Goal: Task Accomplishment & Management: Complete application form

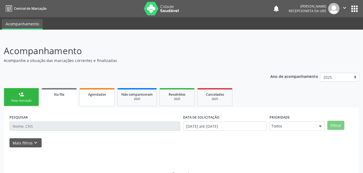
click at [106, 97] on div "Agendados" at bounding box center [96, 95] width 27 height 6
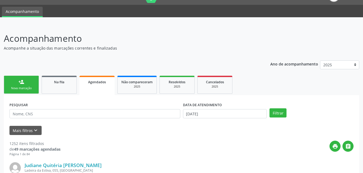
scroll to position [39, 0]
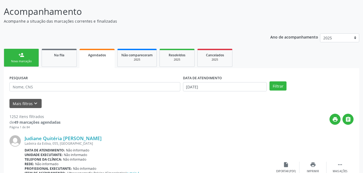
click at [28, 55] on link "person_add Nova marcação" at bounding box center [21, 58] width 35 height 18
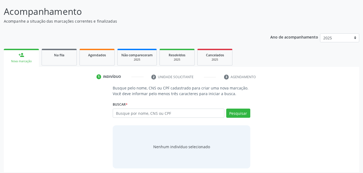
scroll to position [18, 0]
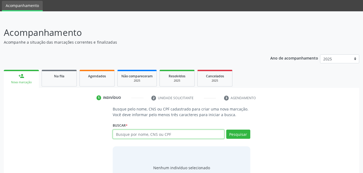
click at [146, 136] on input "text" at bounding box center [168, 134] width 111 height 9
type input "704603685511620"
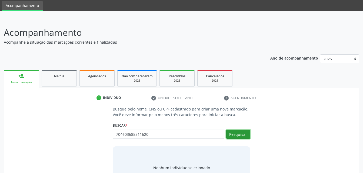
click at [243, 136] on button "Pesquisar" at bounding box center [238, 134] width 24 height 9
type input "704603685511620"
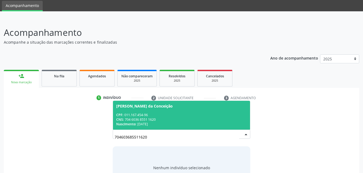
click at [192, 115] on div "CPF: 011.167.454-96" at bounding box center [181, 115] width 130 height 5
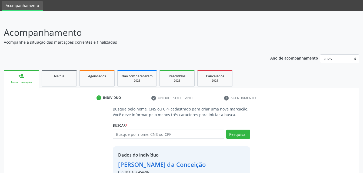
scroll to position [51, 0]
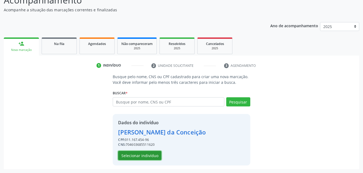
click at [146, 159] on button "Selecionar indivíduo" at bounding box center [139, 155] width 43 height 9
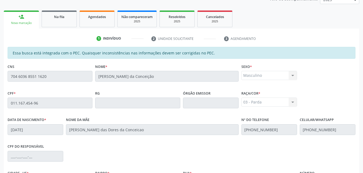
scroll to position [143, 0]
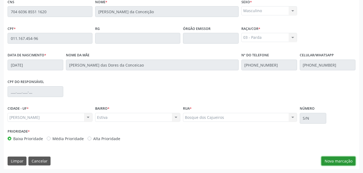
click at [331, 158] on button "Nova marcação" at bounding box center [338, 161] width 34 height 9
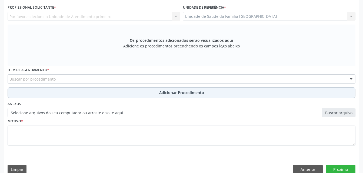
scroll to position [116, 0]
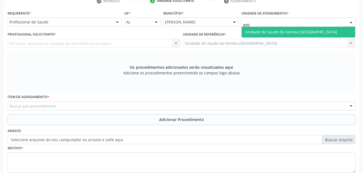
type input "estiv"
click at [276, 29] on span "Unidade de Saude da Familia [GEOGRAPHIC_DATA]" at bounding box center [298, 32] width 113 height 11
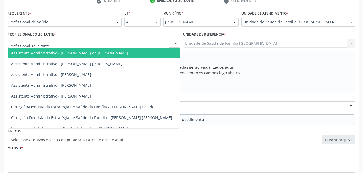
click at [129, 45] on div at bounding box center [94, 43] width 173 height 9
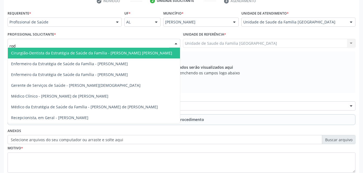
type input "rodr"
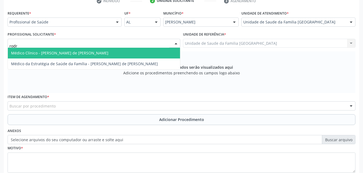
click at [129, 51] on span "Médico Clínico - [PERSON_NAME] de [PERSON_NAME]" at bounding box center [94, 53] width 172 height 11
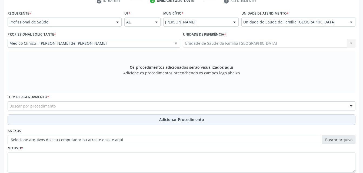
scroll to position [151, 0]
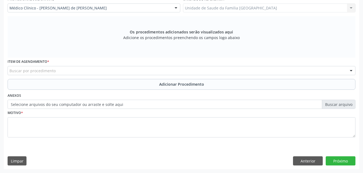
click at [133, 71] on div "Buscar por procedimento" at bounding box center [182, 70] width 348 height 9
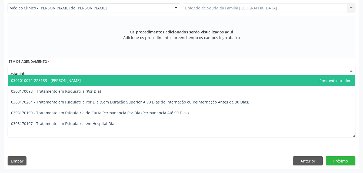
type input "psiquiatra"
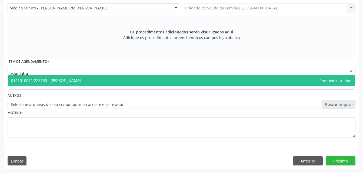
click at [135, 77] on span "0301010072-225133 - [PERSON_NAME]" at bounding box center [181, 80] width 347 height 11
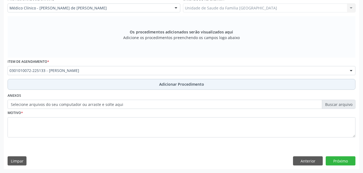
click at [136, 85] on button "Adicionar Procedimento" at bounding box center [182, 84] width 348 height 11
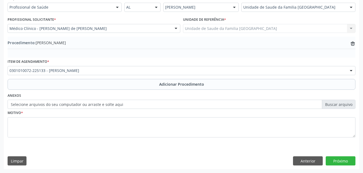
scroll to position [130, 0]
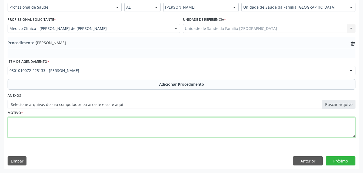
click at [153, 129] on textarea at bounding box center [182, 128] width 348 height 21
type textarea "distúrbio depressivo"
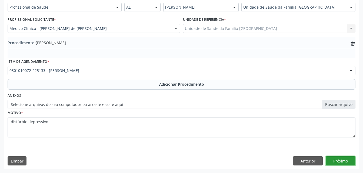
click at [339, 165] on button "Próximo" at bounding box center [341, 161] width 30 height 9
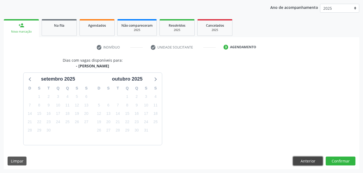
click at [314, 159] on button "Anterior" at bounding box center [308, 161] width 30 height 9
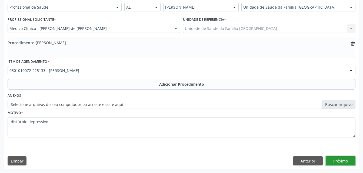
click at [335, 161] on button "Próximo" at bounding box center [341, 161] width 30 height 9
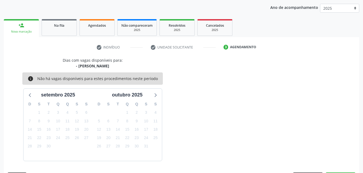
scroll to position [85, 0]
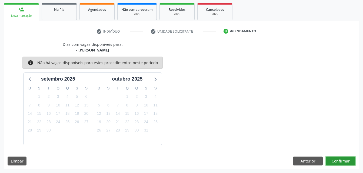
click at [341, 163] on button "Confirmar" at bounding box center [341, 161] width 30 height 9
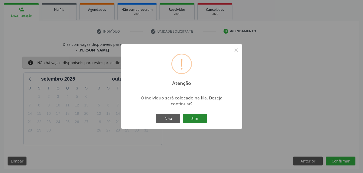
click at [189, 118] on button "Sim" at bounding box center [195, 118] width 24 height 9
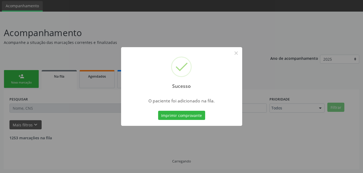
scroll to position [12, 0]
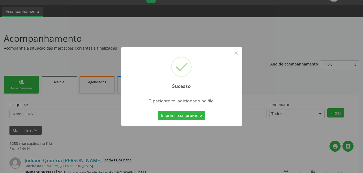
click at [26, 90] on div "Sucesso × O paciente foi adicionado na fila. Imprimir comprovante Cancel" at bounding box center [181, 86] width 363 height 173
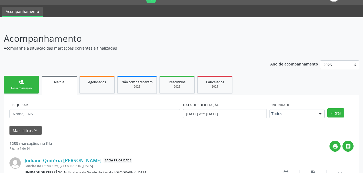
click at [22, 84] on div "person_add" at bounding box center [21, 82] width 6 height 6
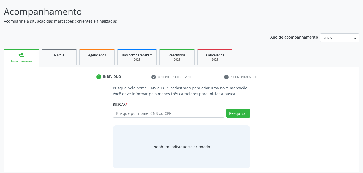
scroll to position [42, 0]
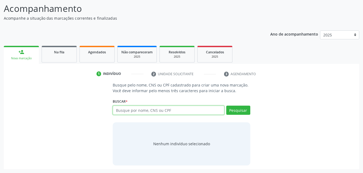
click at [143, 106] on input "text" at bounding box center [168, 110] width 111 height 9
type input "705006861630956"
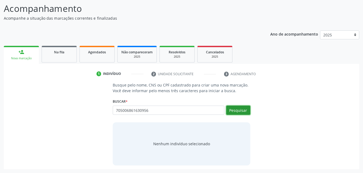
click at [241, 109] on button "Pesquisar" at bounding box center [238, 110] width 24 height 9
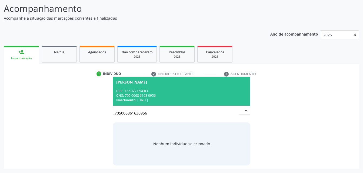
click at [192, 105] on span "[PERSON_NAME] CPF: 122.022.054-03 CNS: 705 0068 6163 0956 Nascimento: [DATE]" at bounding box center [181, 91] width 137 height 29
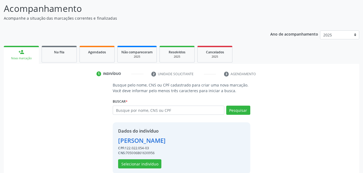
scroll to position [51, 0]
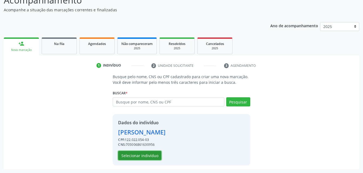
click at [128, 155] on button "Selecionar indivíduo" at bounding box center [139, 155] width 43 height 9
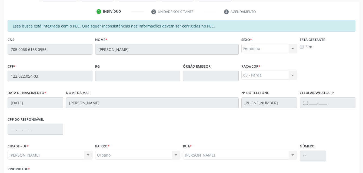
scroll to position [143, 0]
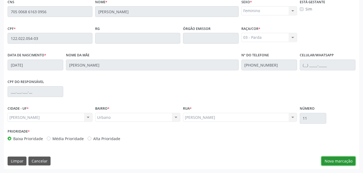
click at [337, 161] on button "Nova marcação" at bounding box center [338, 161] width 34 height 9
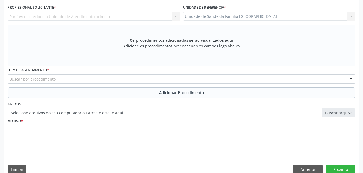
scroll to position [62, 0]
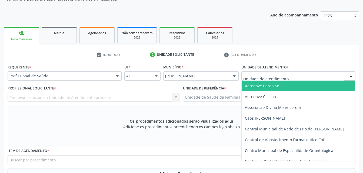
click at [267, 72] on div at bounding box center [298, 76] width 114 height 9
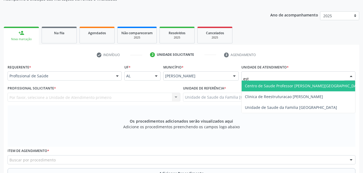
type input "esti"
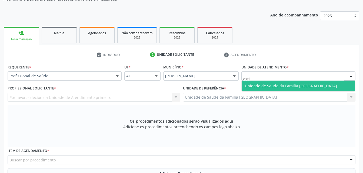
click at [277, 82] on span "Unidade de Saude da Familia [GEOGRAPHIC_DATA]" at bounding box center [298, 86] width 113 height 11
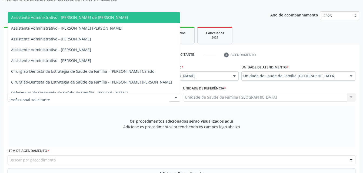
click at [98, 96] on div at bounding box center [94, 97] width 173 height 9
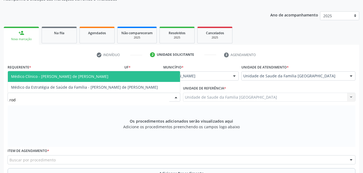
type input "rodr"
click at [71, 76] on span "Médico Clínico - [PERSON_NAME] de [PERSON_NAME]" at bounding box center [59, 76] width 97 height 5
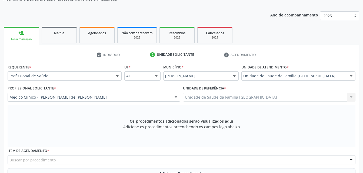
scroll to position [143, 0]
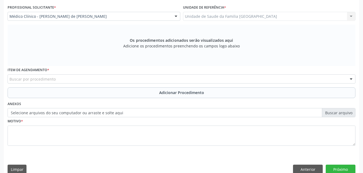
click at [194, 81] on div "Buscar por procedimento" at bounding box center [182, 79] width 348 height 9
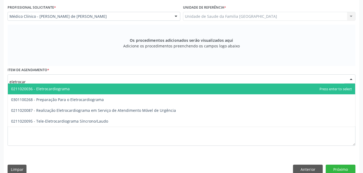
type input "eletrocard"
click at [197, 91] on span "0211020036 - Eletrocardiograma" at bounding box center [181, 89] width 347 height 11
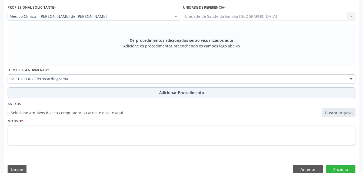
click at [201, 91] on span "Adicionar Procedimento" at bounding box center [181, 93] width 45 height 6
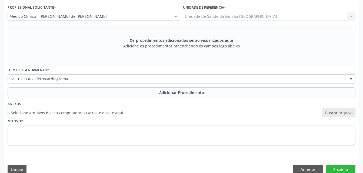
scroll to position [130, 0]
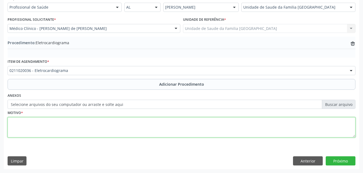
click at [160, 124] on textarea at bounding box center [182, 128] width 348 height 21
click at [17, 124] on textarea "pre-operatorio" at bounding box center [182, 128] width 348 height 21
click at [32, 126] on textarea "pré-operatorio" at bounding box center [182, 128] width 348 height 21
type textarea "pré-operatório"
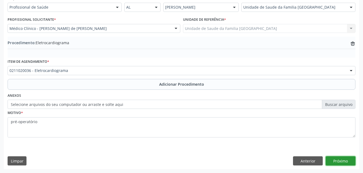
click at [339, 158] on button "Próximo" at bounding box center [341, 161] width 30 height 9
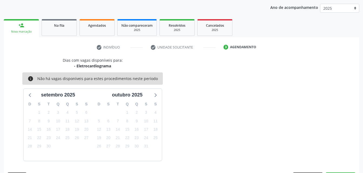
scroll to position [85, 0]
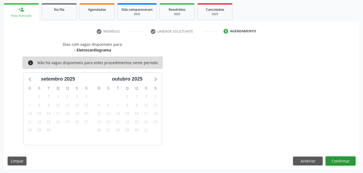
click at [339, 158] on button "Confirmar" at bounding box center [341, 161] width 30 height 9
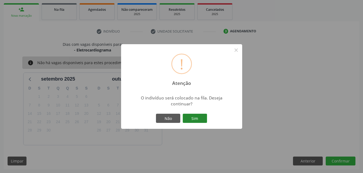
click at [195, 120] on button "Sim" at bounding box center [195, 118] width 24 height 9
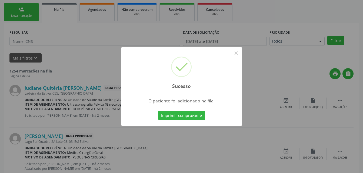
scroll to position [12, 0]
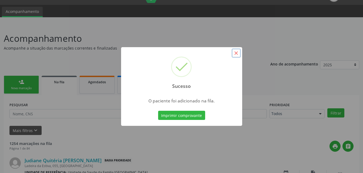
click at [237, 56] on button "×" at bounding box center [236, 53] width 9 height 9
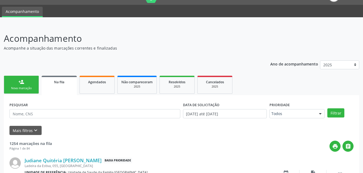
click at [34, 82] on link "person_add Nova marcação" at bounding box center [21, 85] width 35 height 18
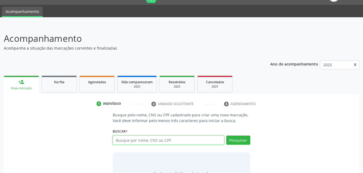
click at [149, 138] on input "text" at bounding box center [168, 140] width 111 height 9
type input "706801198866930"
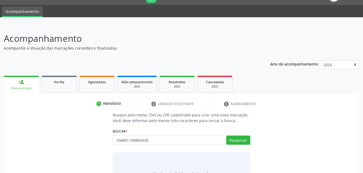
click at [238, 134] on div "Buscar * Busque por nome, CNS ou CPF Nenhum resultado encontrado para: " " Não …" at bounding box center [181, 138] width 137 height 21
click at [238, 140] on button "Pesquisar" at bounding box center [238, 140] width 24 height 9
type input "706801198866930"
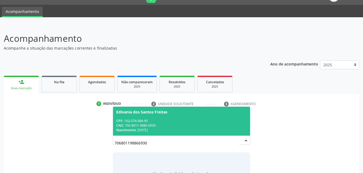
scroll to position [39, 0]
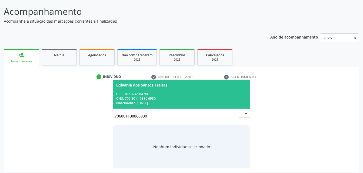
click at [185, 109] on div "706801198866930 Edivania dos [PERSON_NAME] CPF: 102.074.984-90 CNS: 706 8011 98…" at bounding box center [181, 115] width 137 height 13
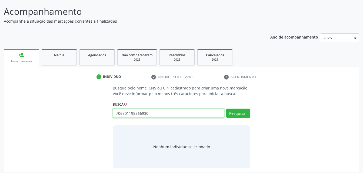
click at [188, 115] on input "706801198866930" at bounding box center [168, 113] width 111 height 9
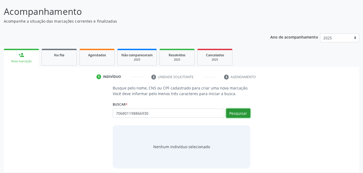
click at [235, 114] on button "Pesquisar" at bounding box center [238, 113] width 24 height 9
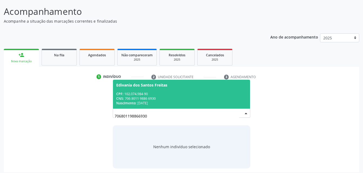
click at [210, 92] on div "CPF: 102.074.984-90" at bounding box center [181, 94] width 130 height 5
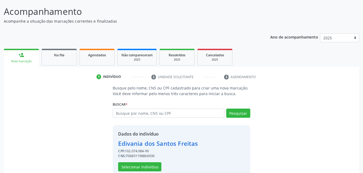
scroll to position [51, 0]
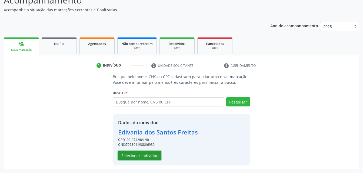
click at [156, 159] on button "Selecionar indivíduo" at bounding box center [139, 155] width 43 height 9
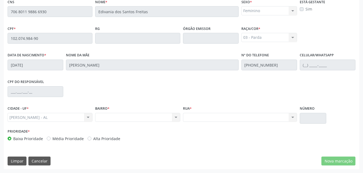
scroll to position [89, 0]
